Goal: Transaction & Acquisition: Purchase product/service

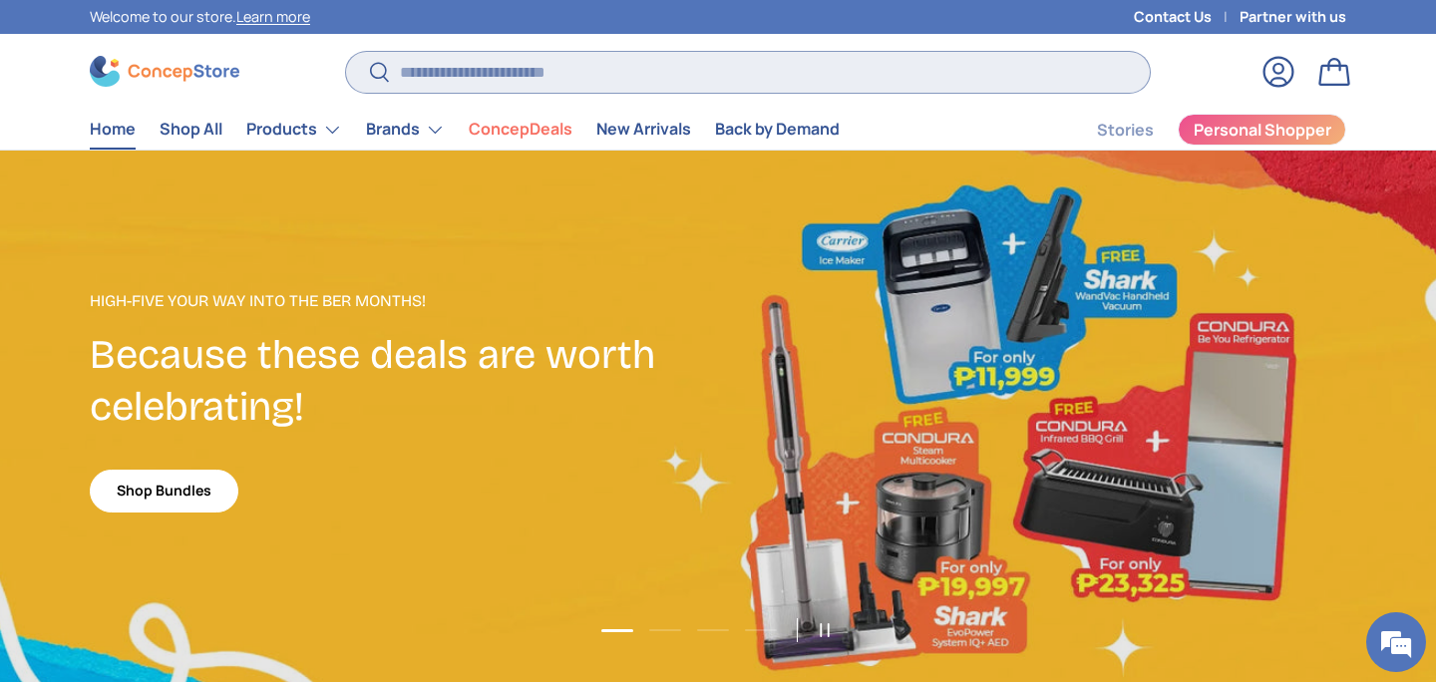
click at [1003, 85] on input "Search" at bounding box center [748, 72] width 804 height 41
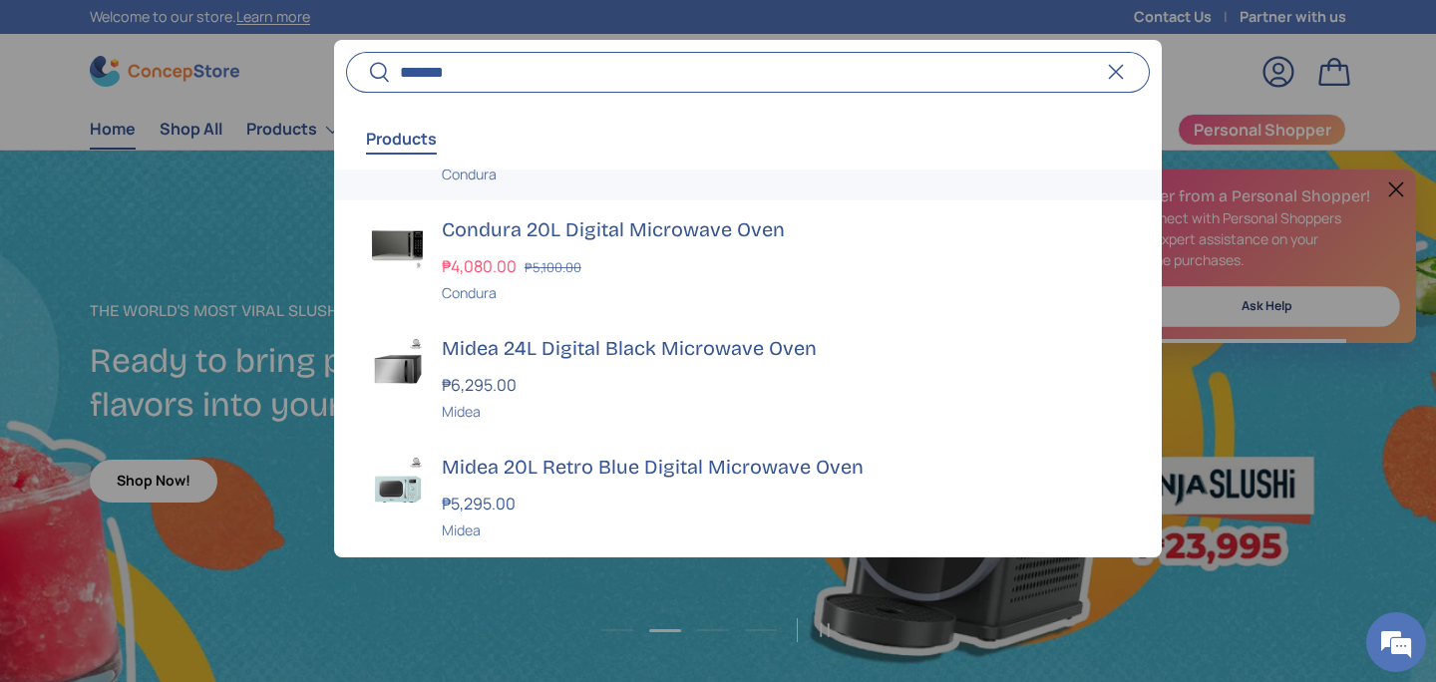
scroll to position [296, 0]
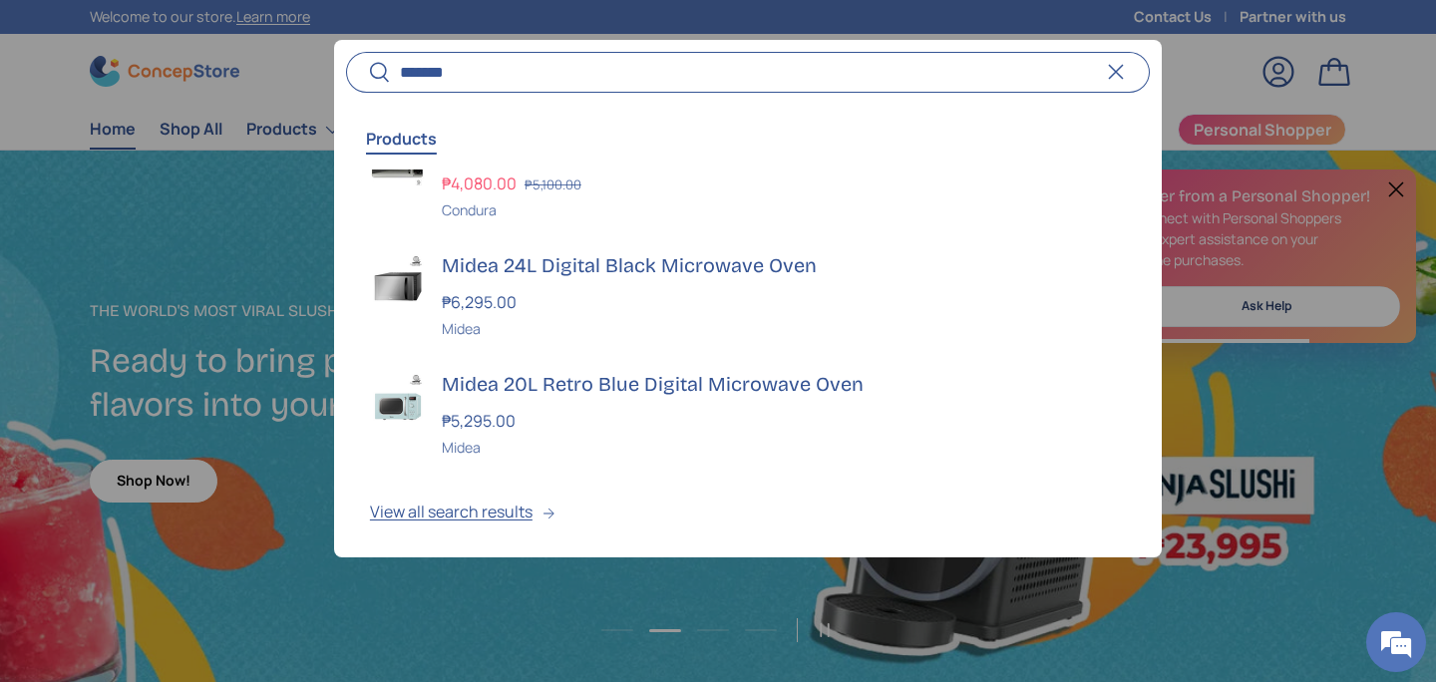
type input "*******"
click at [859, 400] on div "Midea 20L Retro Blue Digital Microwave Oven ₱5,295.00 Unit price / Unavailable …" at bounding box center [784, 414] width 684 height 87
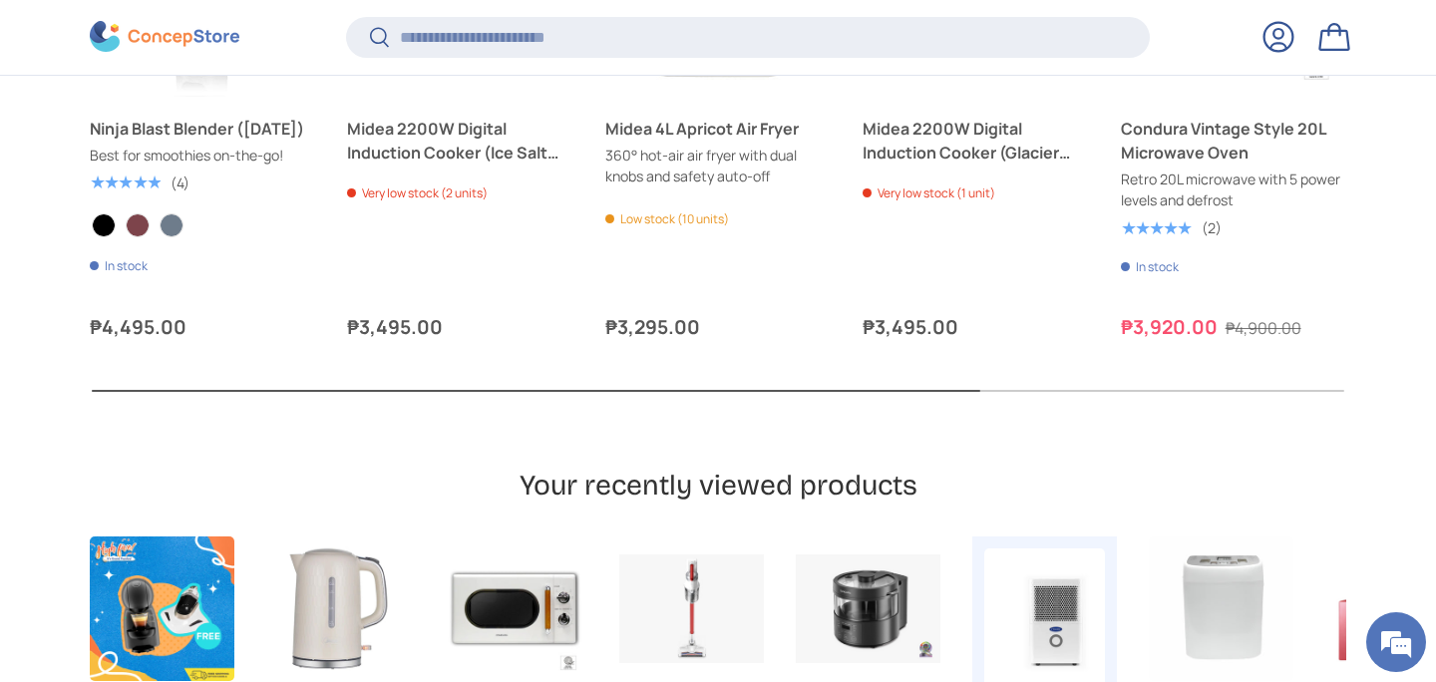
scroll to position [2521, 0]
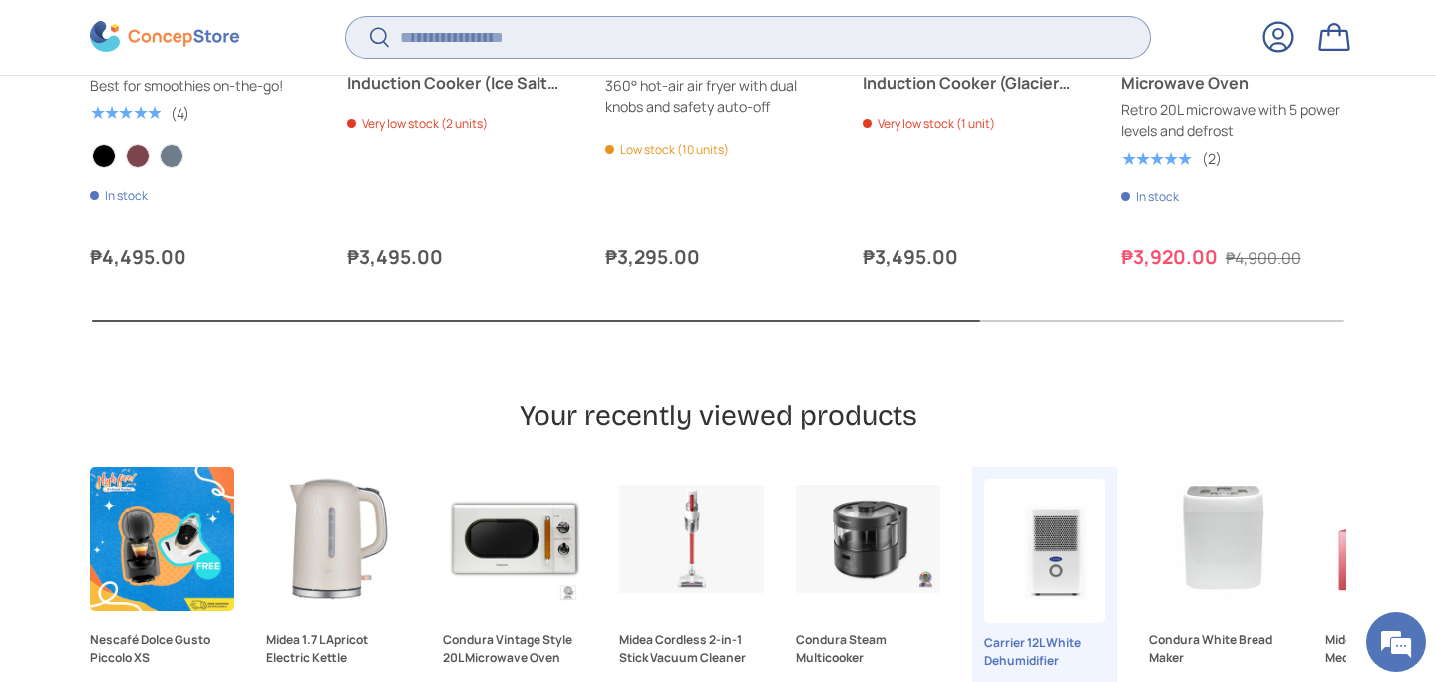
click at [792, 45] on input "Search" at bounding box center [748, 37] width 804 height 41
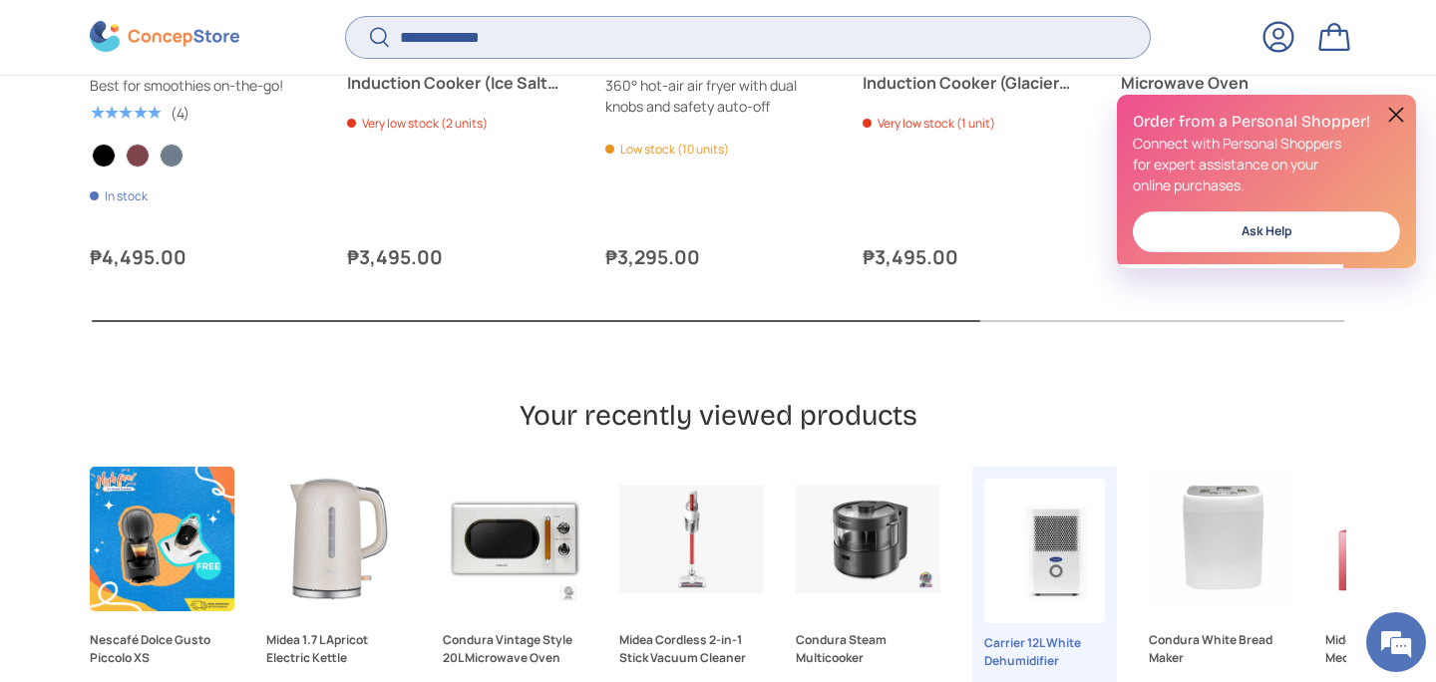
type input "**********"
click at [346, 16] on button "Search" at bounding box center [368, 39] width 45 height 47
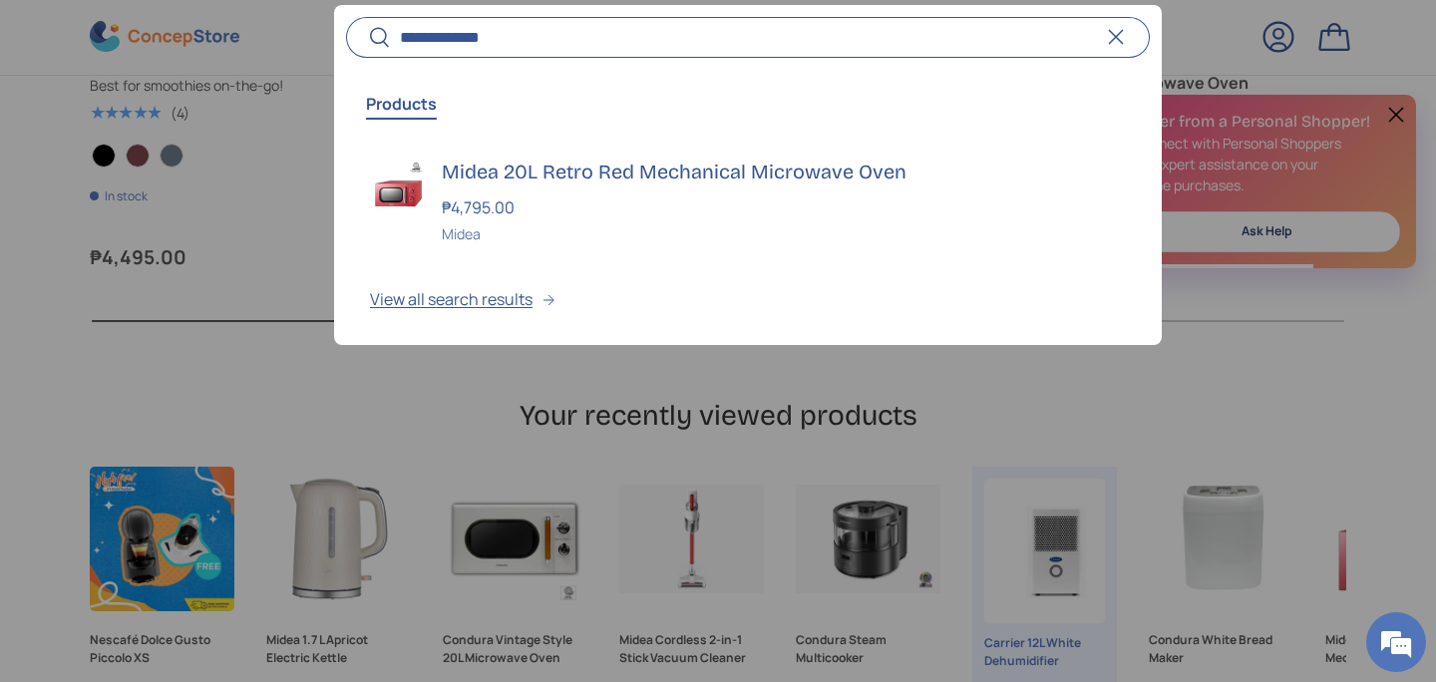
scroll to position [0, 0]
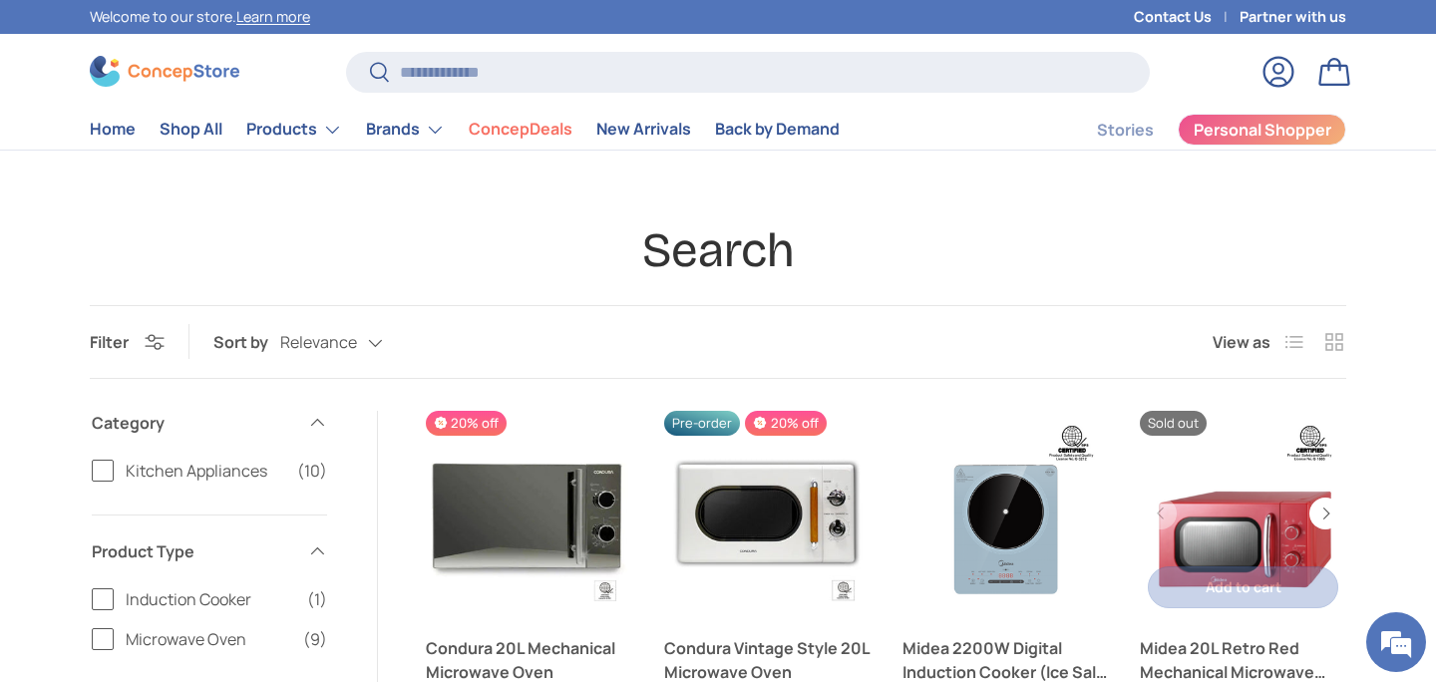
click at [1250, 489] on link "Midea 20L Retro Red Mechanical Microwave Oven" at bounding box center [1243, 514] width 206 height 206
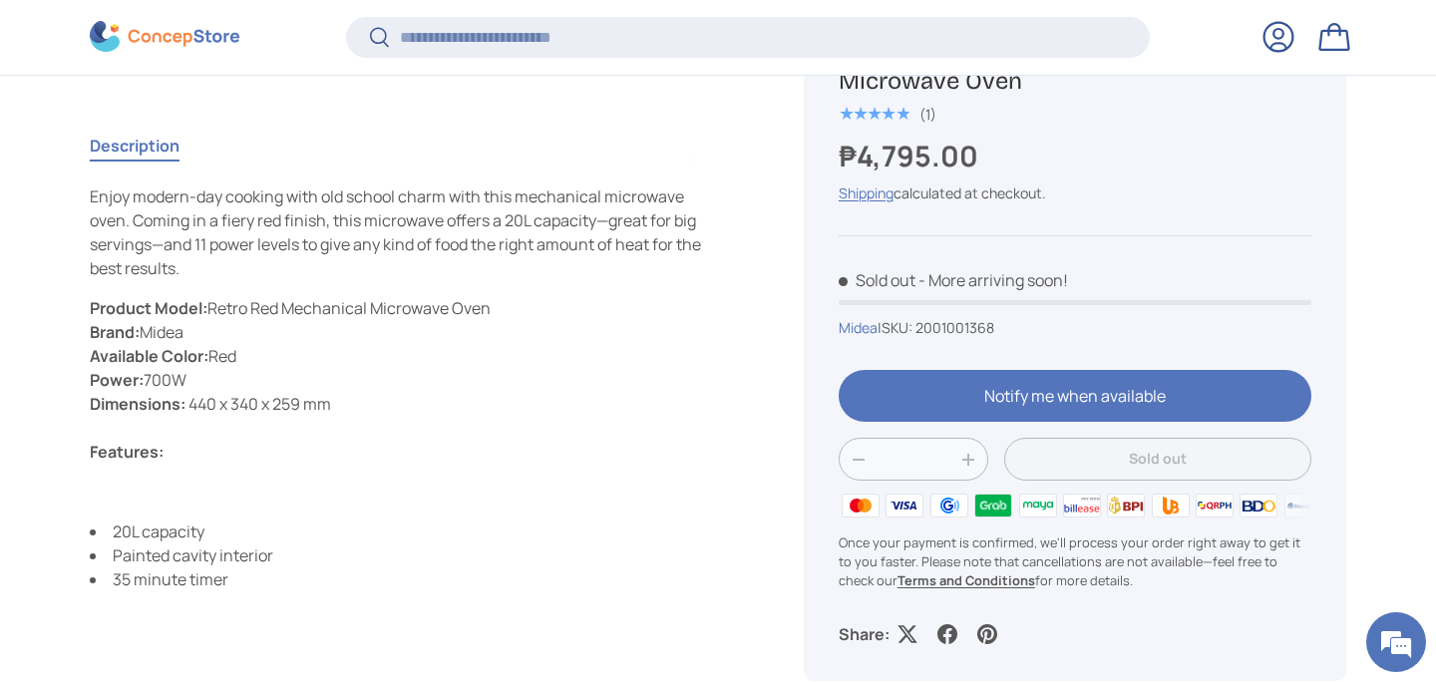
scroll to position [906, 0]
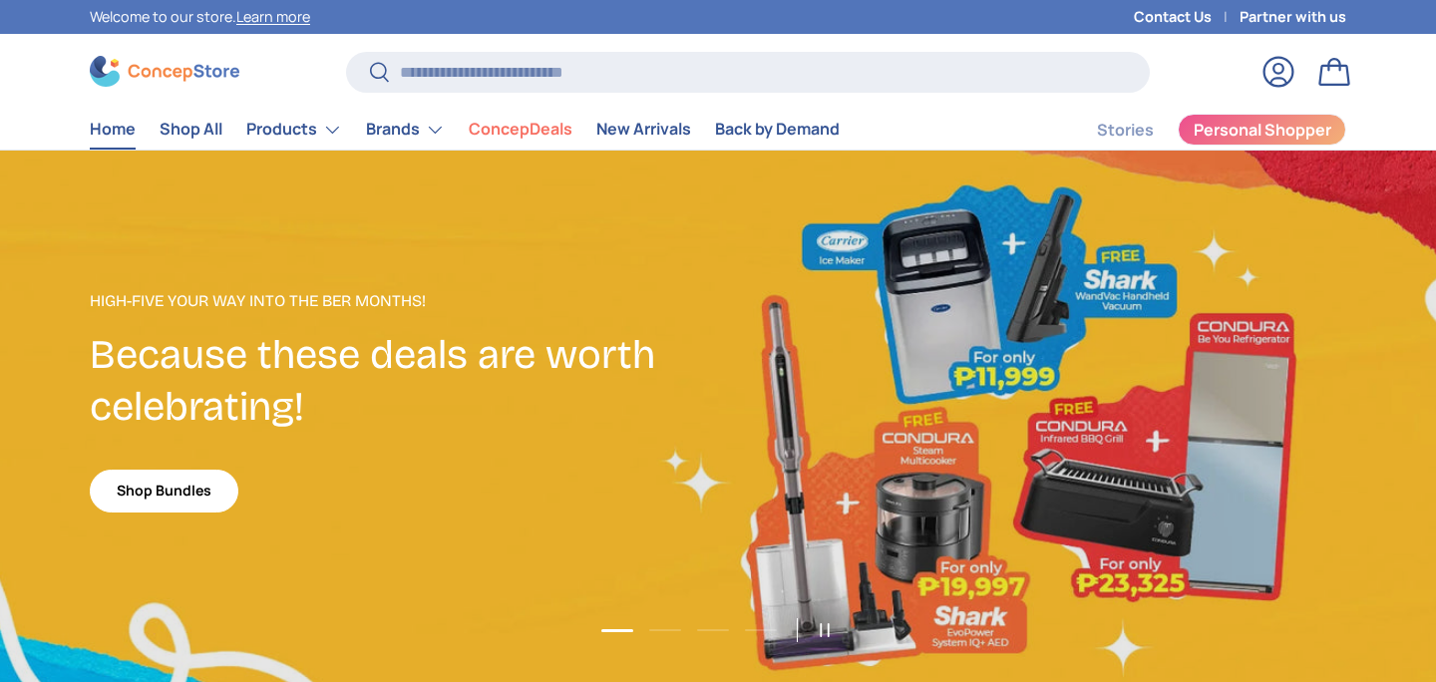
scroll to position [5158, 8153]
click at [931, 71] on input "Search" at bounding box center [748, 72] width 804 height 41
type input "**********"
click at [346, 50] on button "Search" at bounding box center [368, 73] width 45 height 47
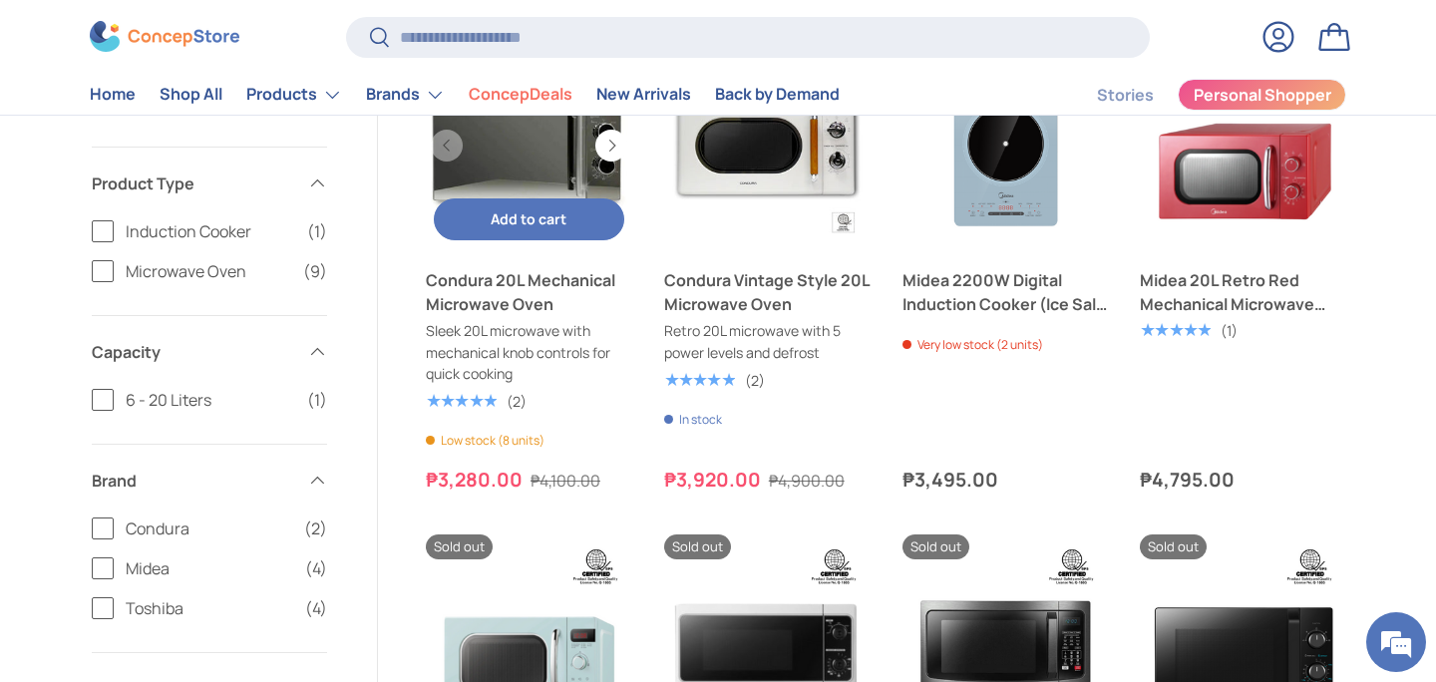
scroll to position [433, 0]
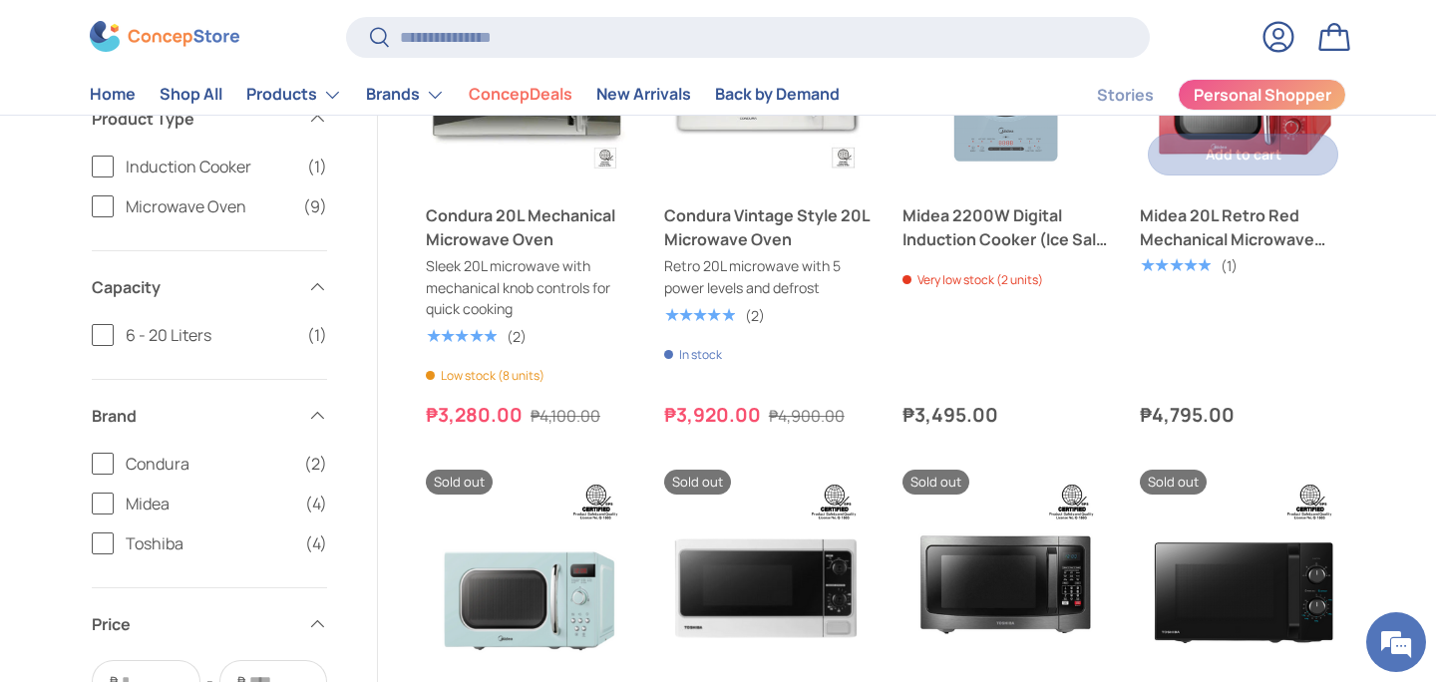
click at [1222, 233] on link "Midea 20L Retro Red Mechanical Microwave Oven" at bounding box center [1243, 227] width 206 height 48
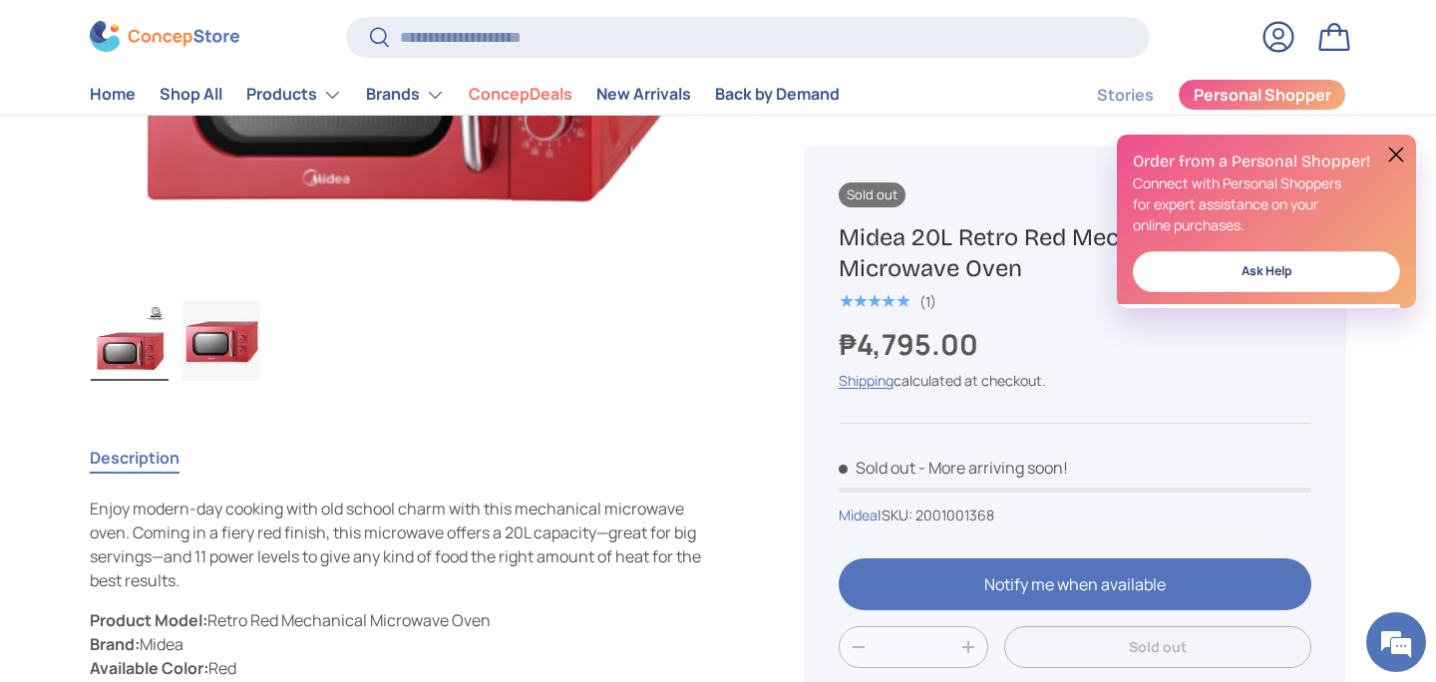
scroll to position [515, 0]
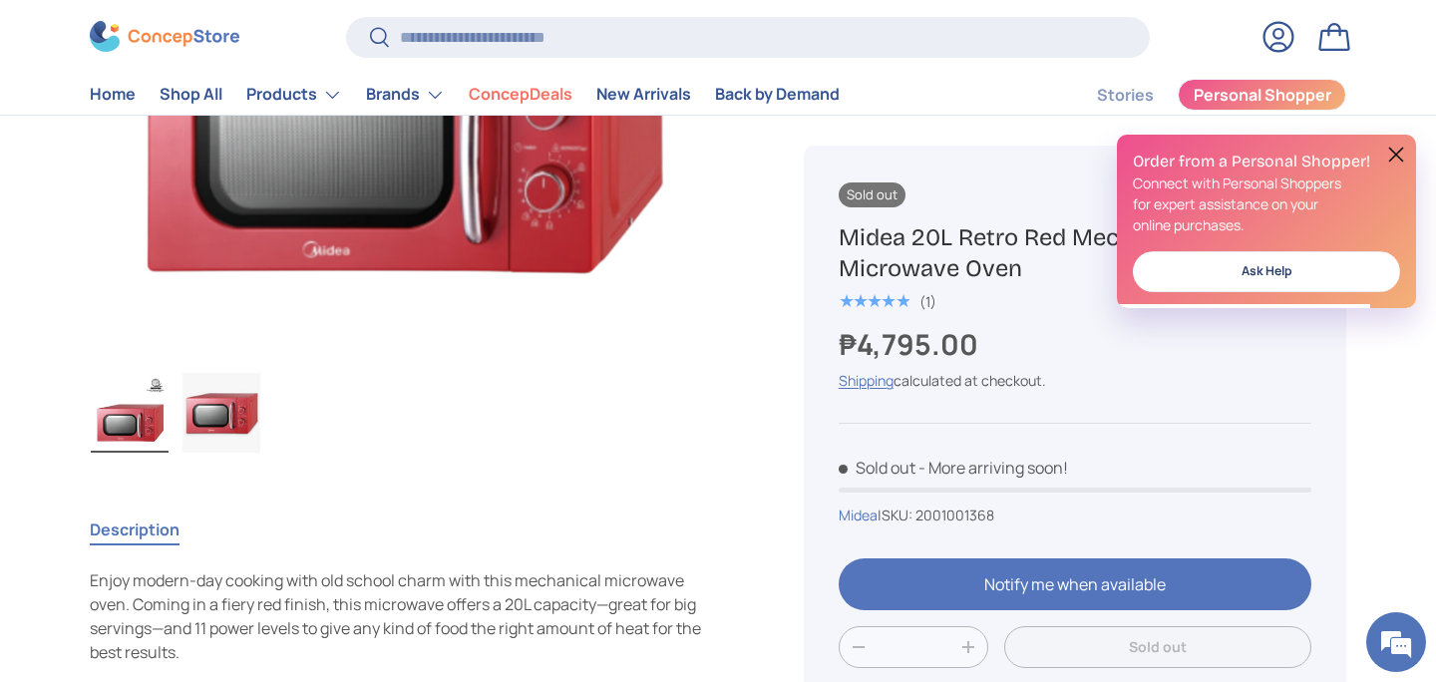
click at [216, 409] on img "Gallery Viewer" at bounding box center [221, 413] width 78 height 80
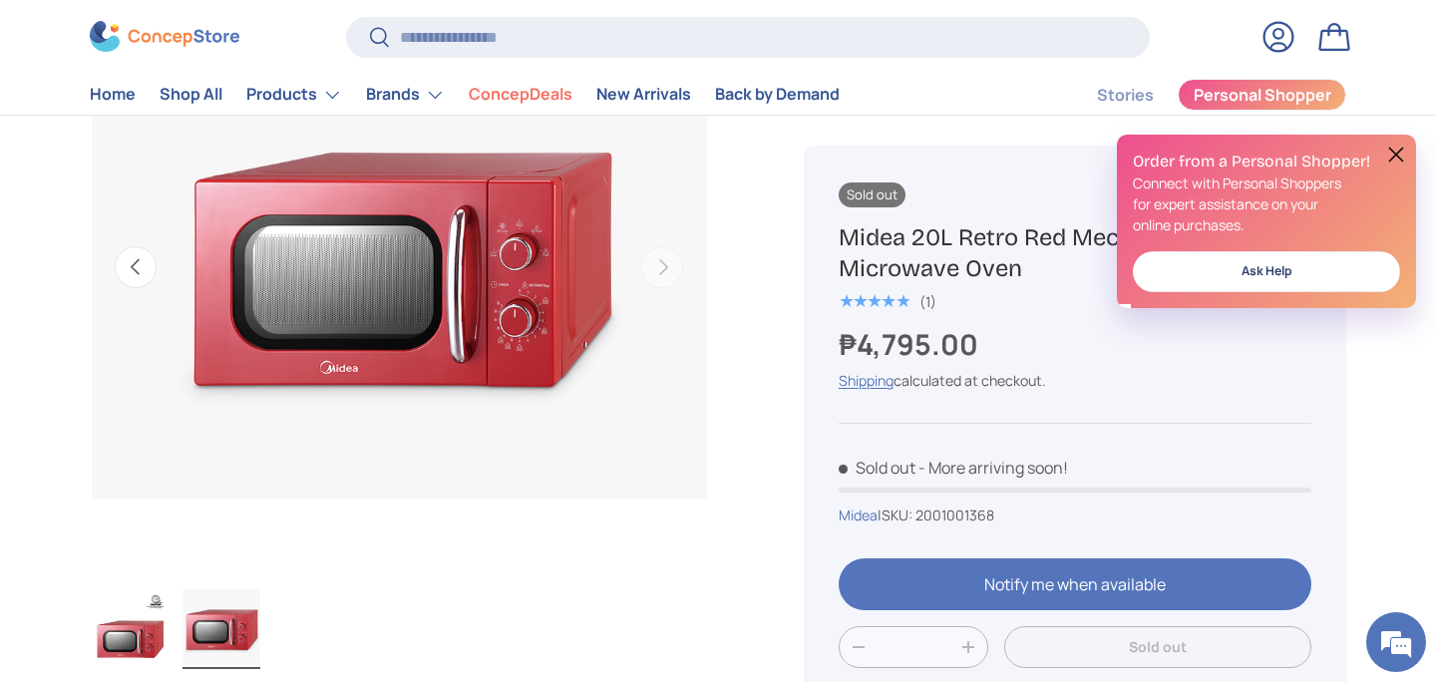
scroll to position [297, 0]
